Goal: Transaction & Acquisition: Purchase product/service

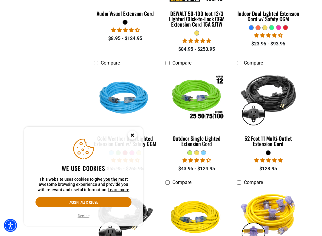
scroll to position [341, 0]
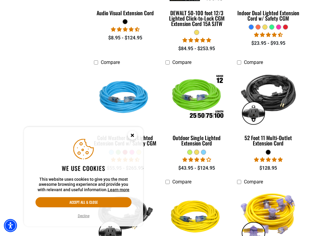
click at [135, 135] on circle "Close this option" at bounding box center [132, 135] width 9 height 9
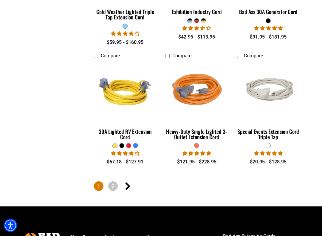
scroll to position [1206, 0]
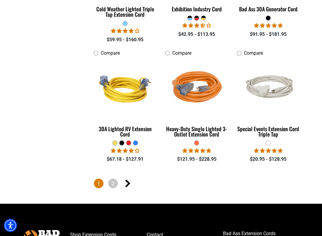
click at [129, 180] on icon "Next page" at bounding box center [127, 184] width 5 height 8
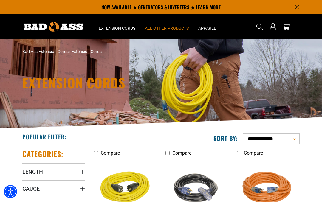
click at [160, 31] on span "All Other Products" at bounding box center [167, 28] width 44 height 5
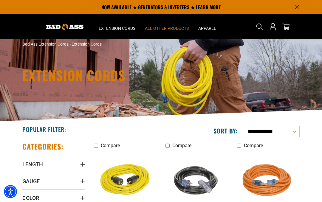
scroll to position [7, 0]
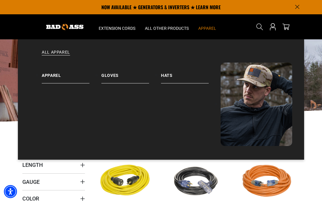
click at [208, 31] on summary "Apparel" at bounding box center [207, 26] width 27 height 25
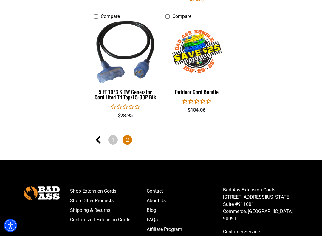
scroll to position [505, 0]
click at [95, 140] on link "Previous page" at bounding box center [99, 140] width 10 height 10
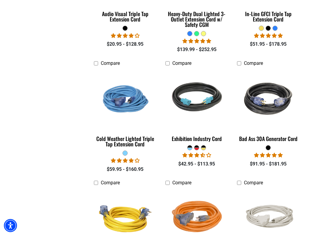
scroll to position [1079, 0]
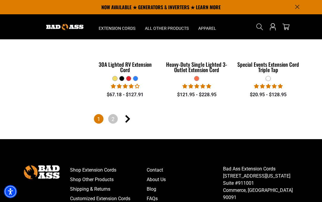
scroll to position [1270, 0]
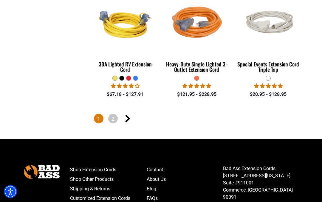
click at [128, 115] on icon "Next page" at bounding box center [127, 119] width 5 height 8
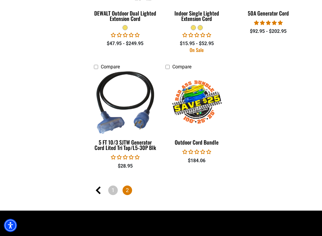
scroll to position [455, 0]
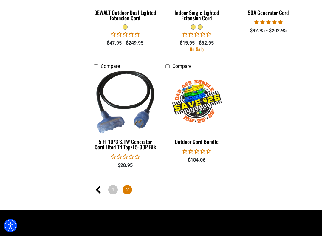
click at [118, 144] on div "5 FT 10/3 SJTW Generator Cord Lited Tri Tap/L5-30P Blk" at bounding box center [125, 144] width 63 height 11
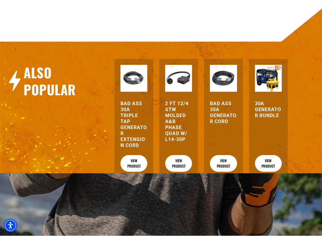
scroll to position [285, 0]
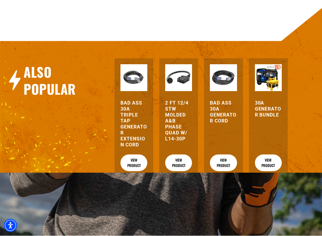
click at [175, 165] on link "View Product" at bounding box center [178, 163] width 27 height 17
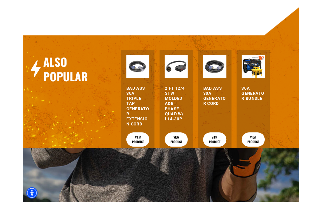
scroll to position [39, 0]
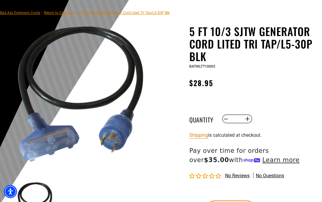
click at [191, 195] on shop-pay-wallet-button at bounding box center [190, 192] width 1 height 6
